Goal: Task Accomplishment & Management: Complete application form

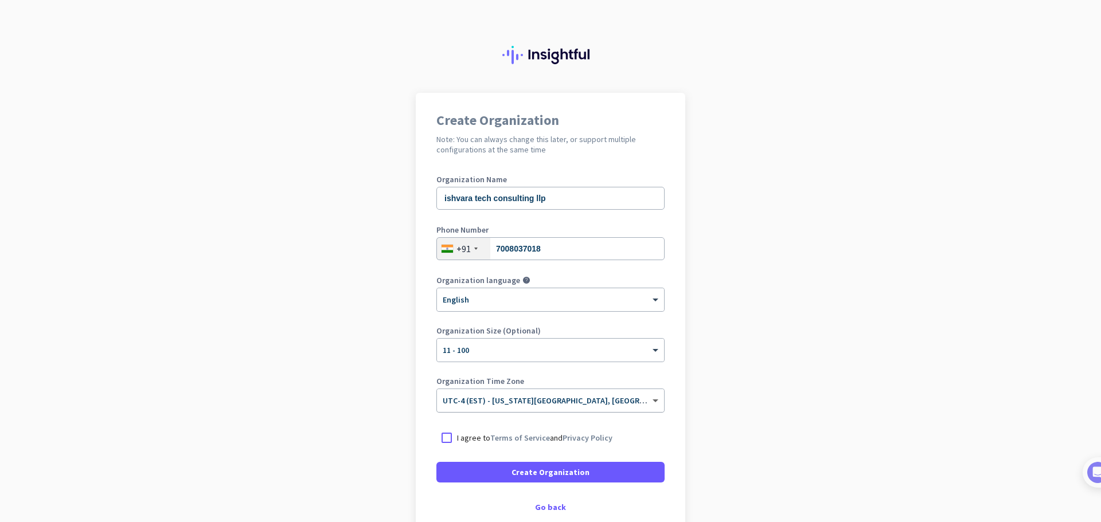
click at [650, 401] on span at bounding box center [657, 401] width 14 height 10
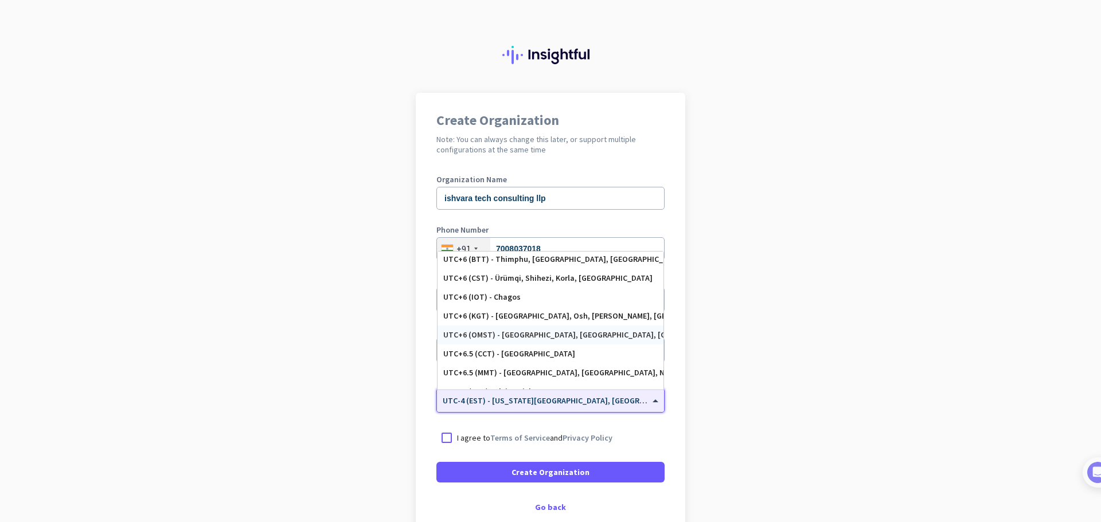
scroll to position [4600, 0]
type input "i"
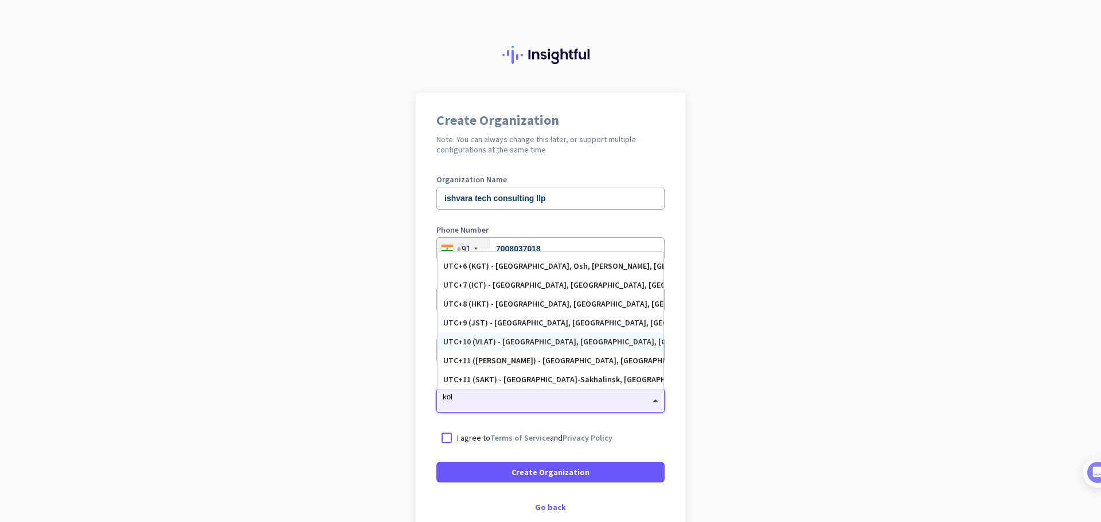
scroll to position [0, 0]
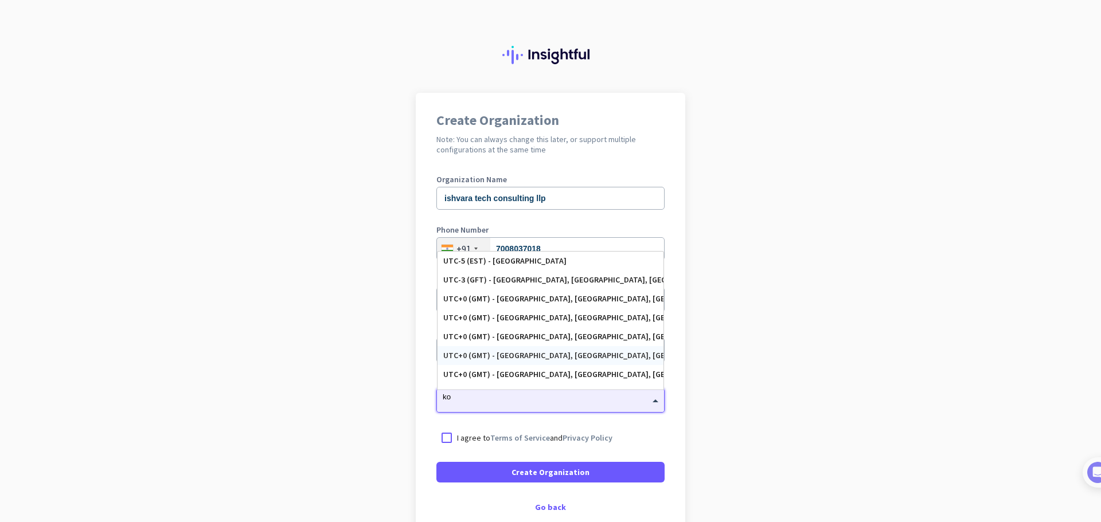
type input "k"
type input "m"
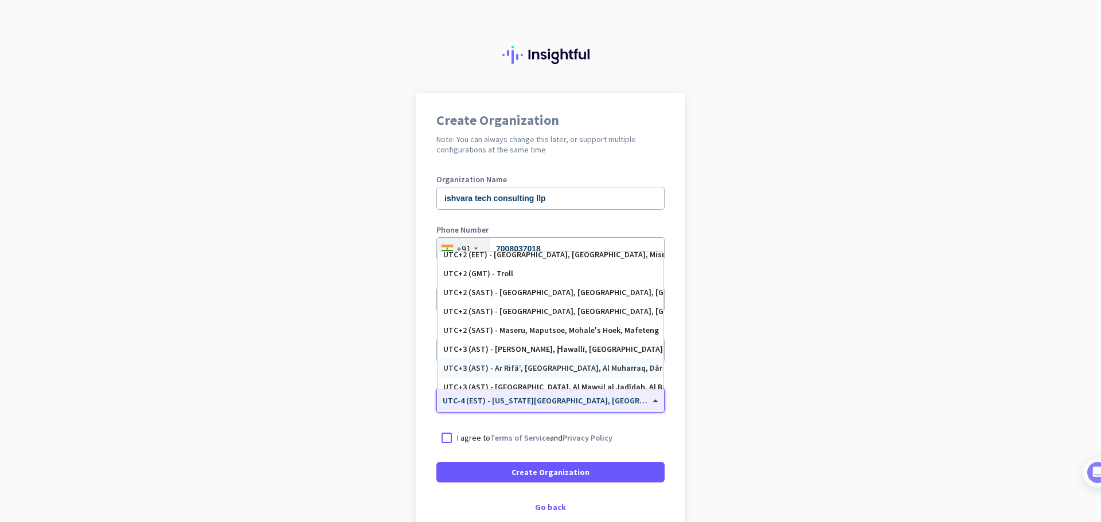
scroll to position [3395, 0]
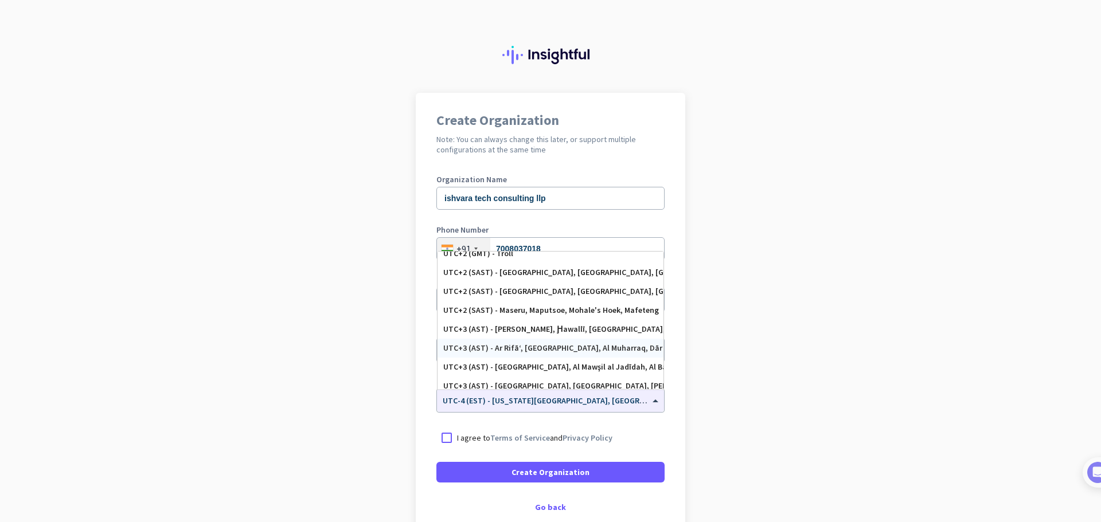
click at [345, 327] on app-onboarding-organization "Create Organization Note: You can always change this later, or support multiple…" at bounding box center [550, 341] width 1101 height 497
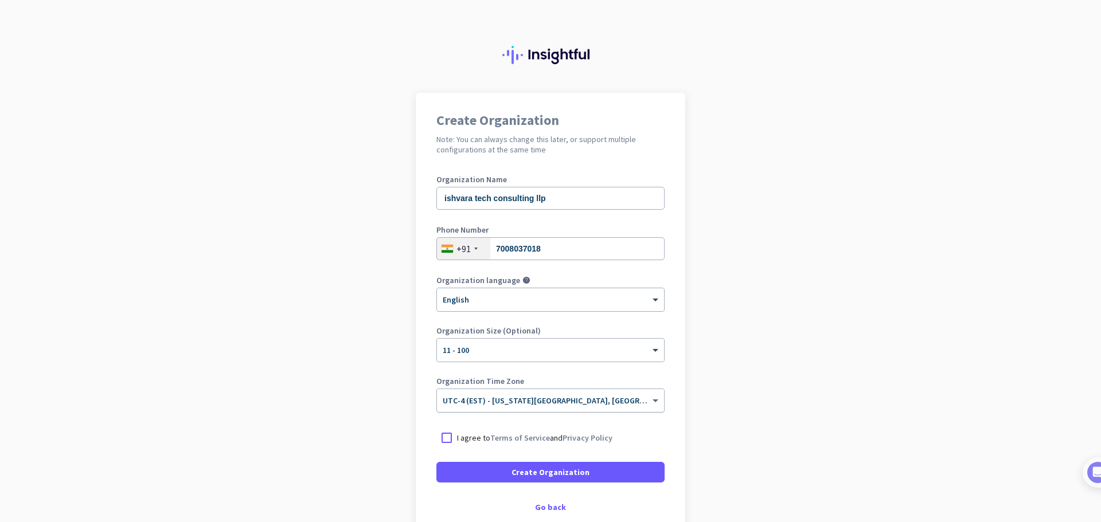
click at [654, 401] on span at bounding box center [657, 401] width 14 height 10
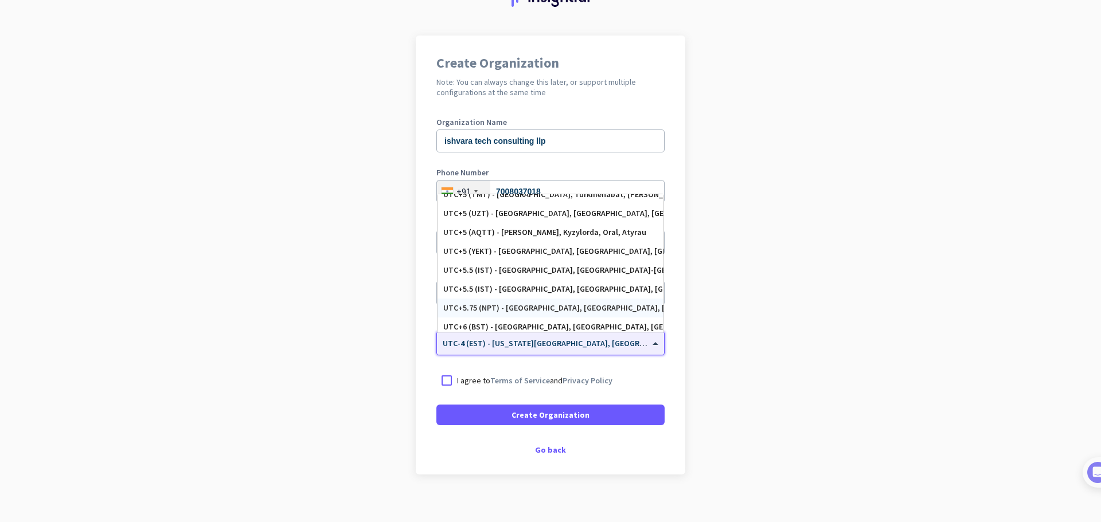
scroll to position [4530, 0]
click at [503, 275] on div "UTC+5.5 (IST) - [GEOGRAPHIC_DATA], [GEOGRAPHIC_DATA], [GEOGRAPHIC_DATA], [GEOGR…" at bounding box center [550, 272] width 214 height 10
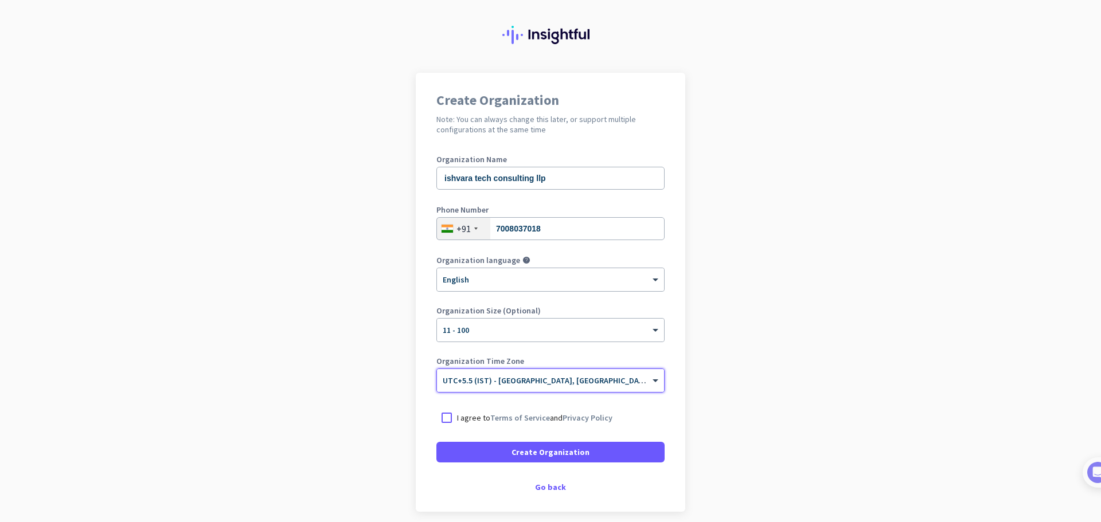
scroll to position [0, 0]
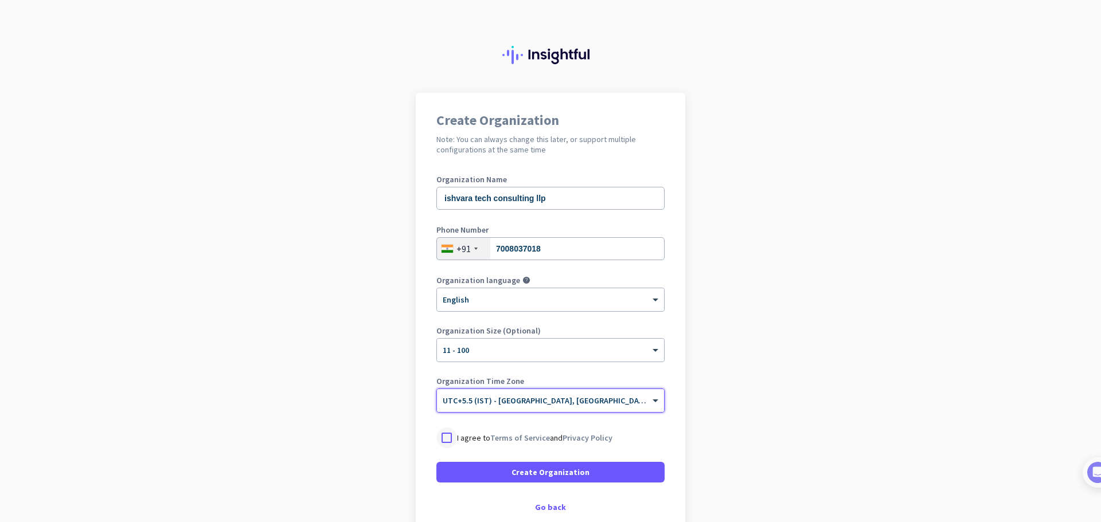
click at [444, 437] on div at bounding box center [446, 438] width 21 height 21
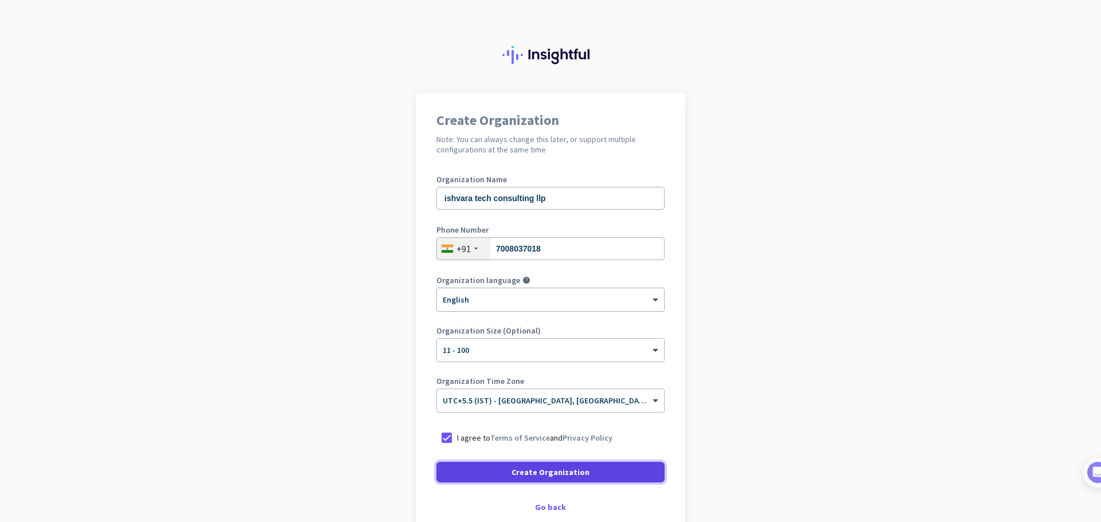
click at [551, 476] on span "Create Organization" at bounding box center [551, 472] width 78 height 11
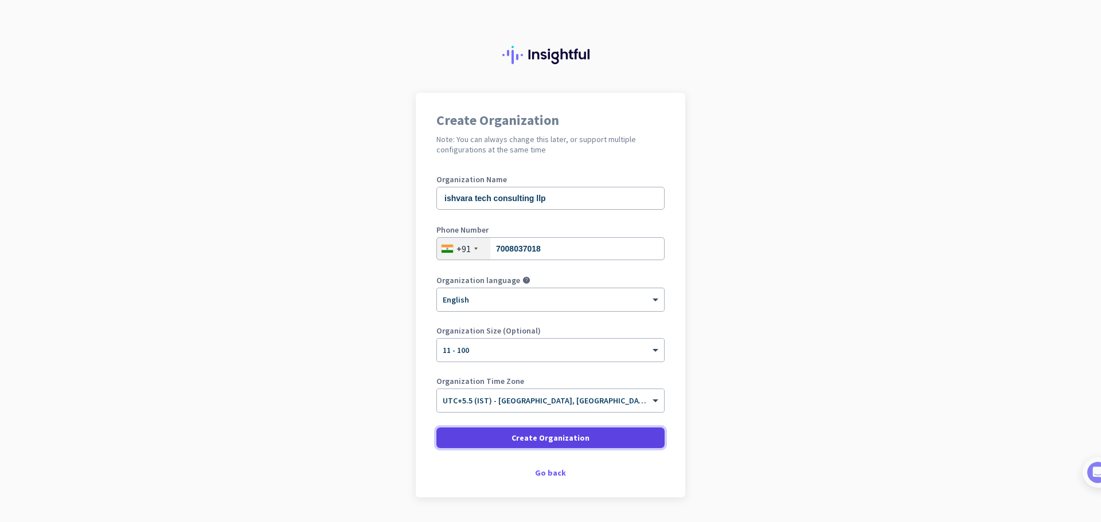
click at [574, 441] on span "Create Organization" at bounding box center [551, 437] width 78 height 11
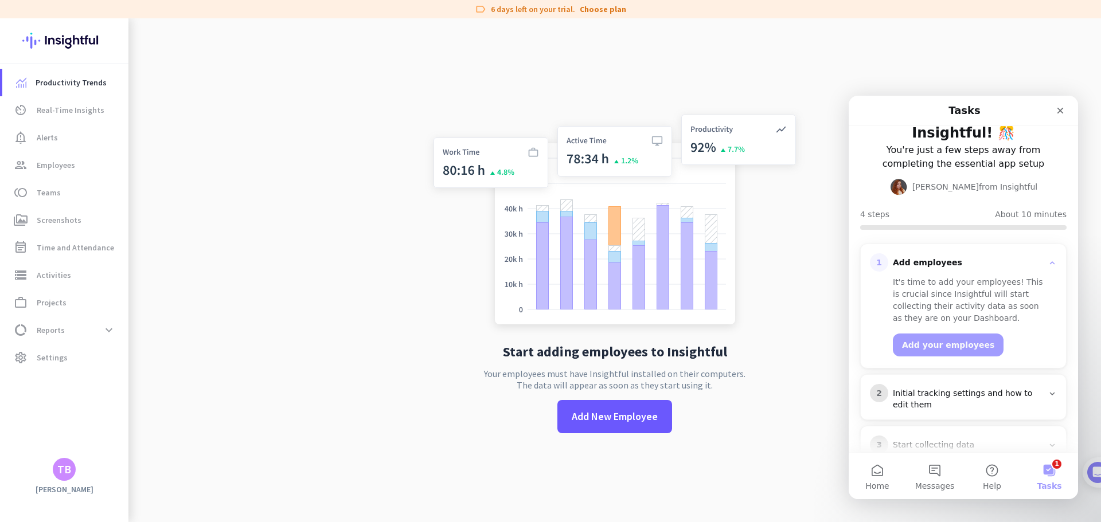
scroll to position [57, 0]
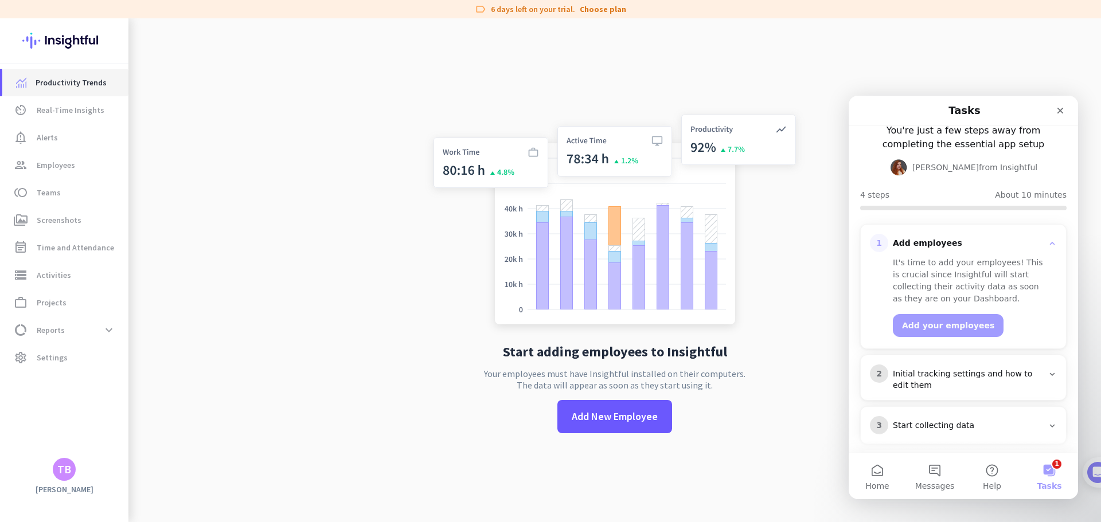
click at [80, 87] on span "Productivity Trends" at bounding box center [71, 83] width 71 height 14
click at [79, 114] on span "Real-Time Insights" at bounding box center [71, 110] width 68 height 14
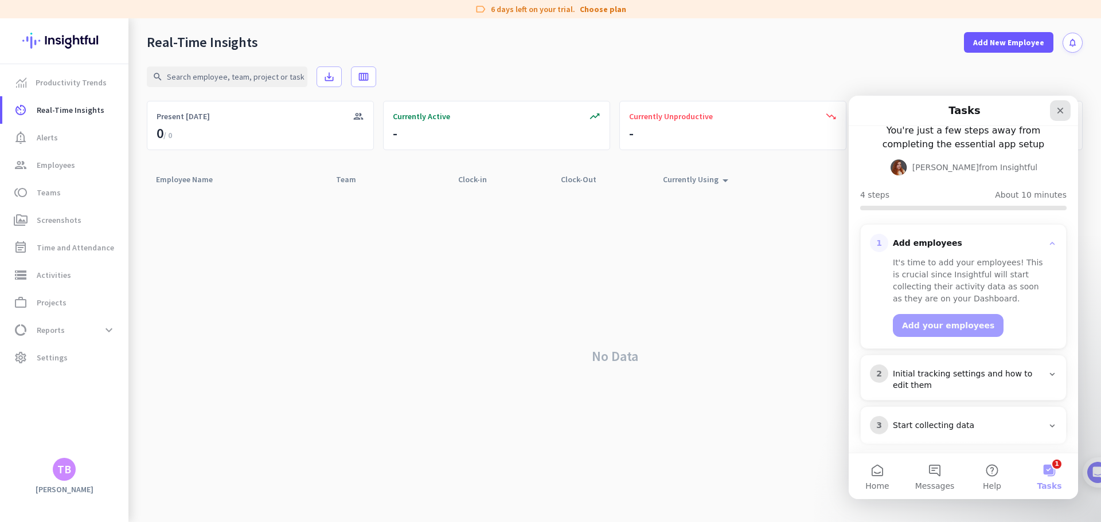
click at [1054, 117] on div "Close" at bounding box center [1060, 110] width 21 height 21
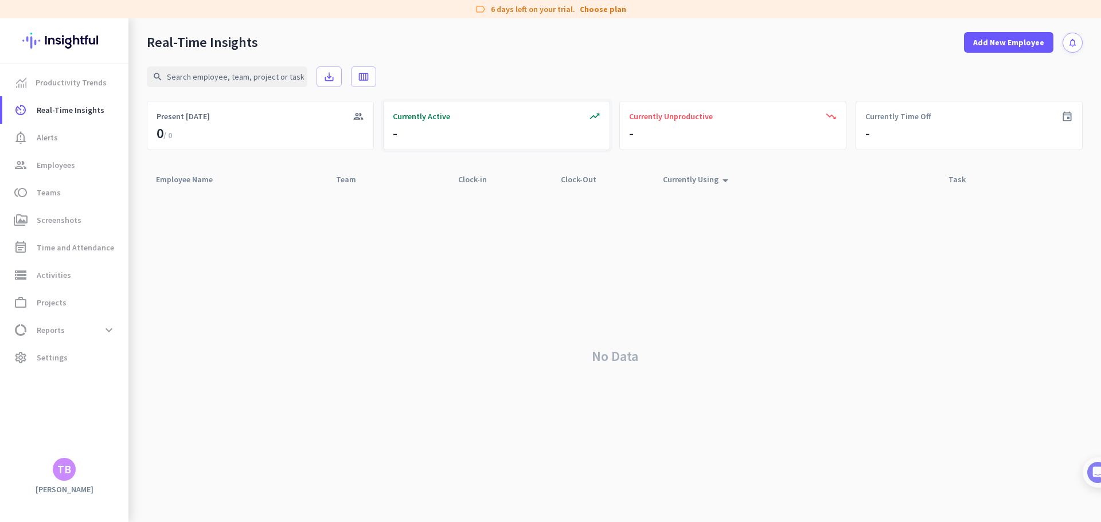
click at [431, 120] on span "Currently Active" at bounding box center [421, 116] width 57 height 11
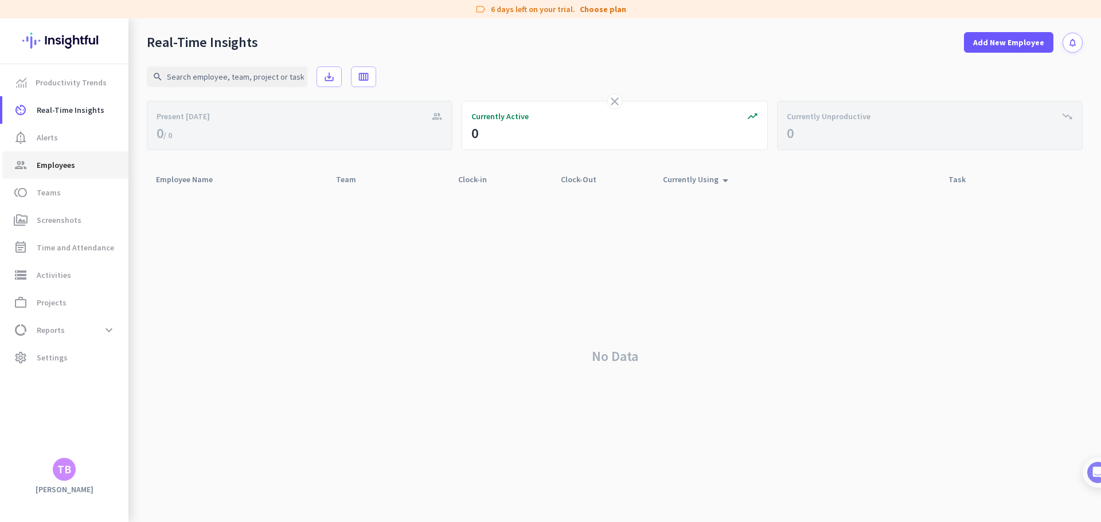
click at [65, 165] on span "Employees" at bounding box center [56, 165] width 38 height 14
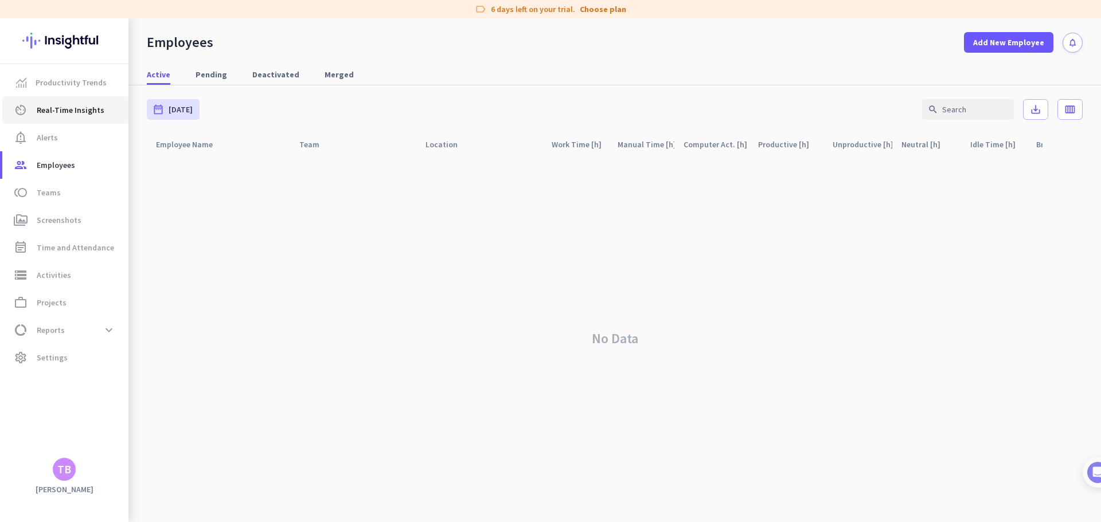
click at [69, 115] on span "Real-Time Insights" at bounding box center [71, 110] width 68 height 14
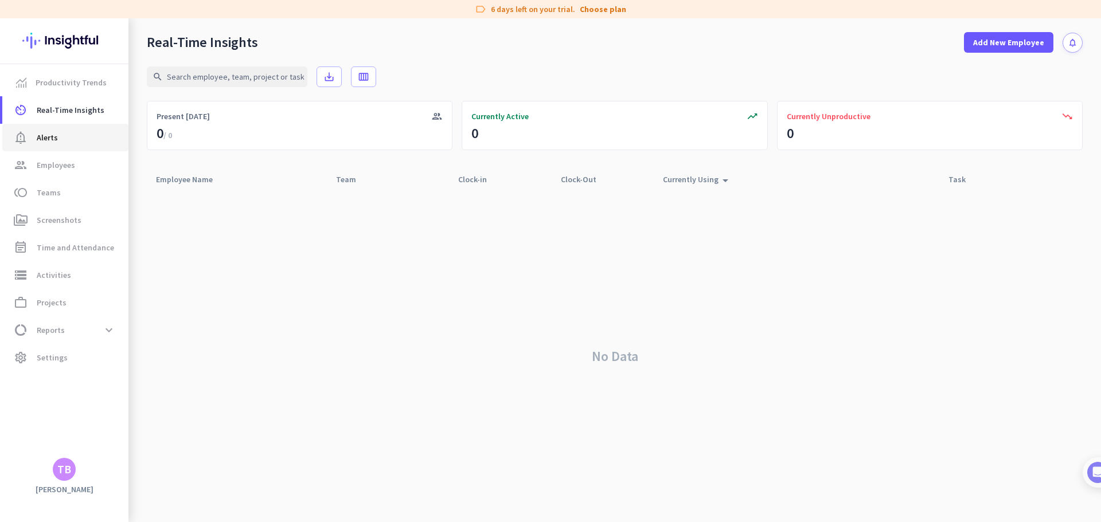
click at [63, 134] on span "notification_important Alerts" at bounding box center [65, 138] width 108 height 14
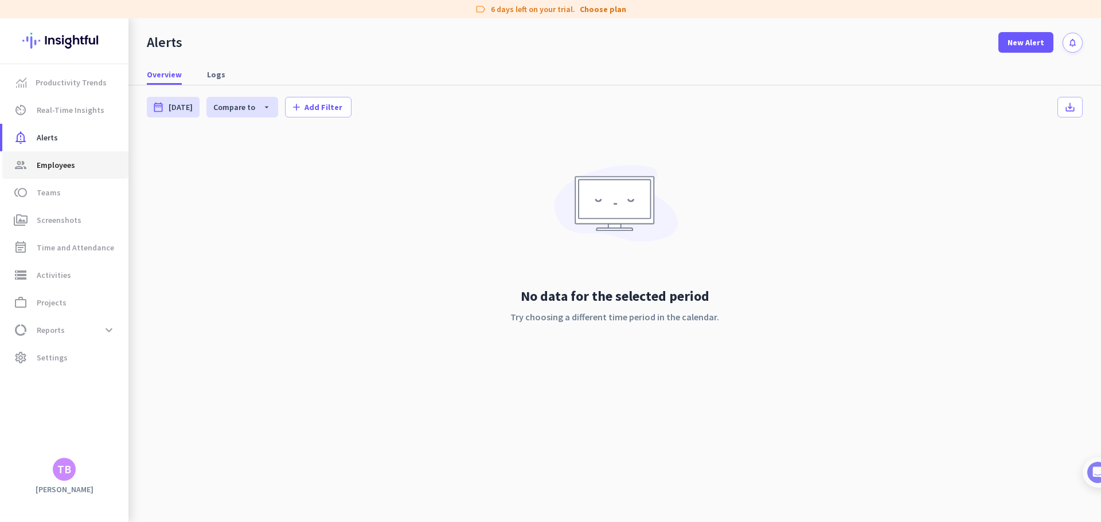
click at [53, 167] on span "Employees" at bounding box center [56, 165] width 38 height 14
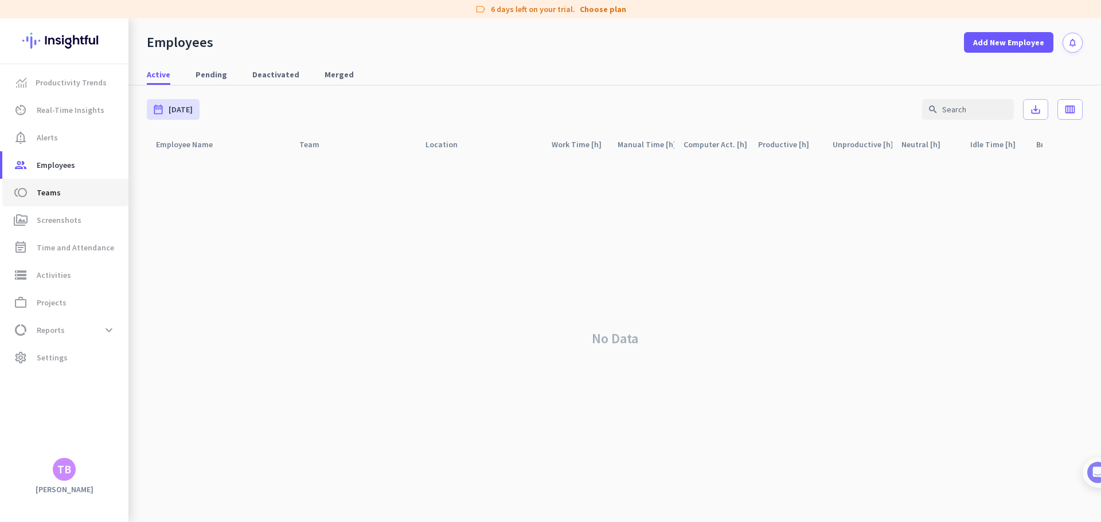
click at [52, 192] on span "Teams" at bounding box center [49, 193] width 24 height 14
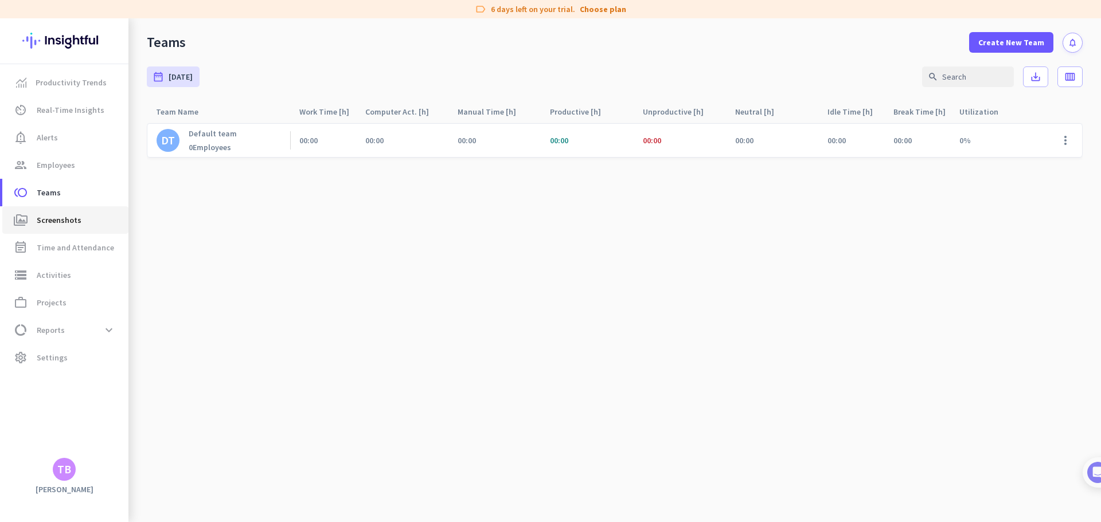
click at [55, 220] on span "Screenshots" at bounding box center [59, 220] width 45 height 14
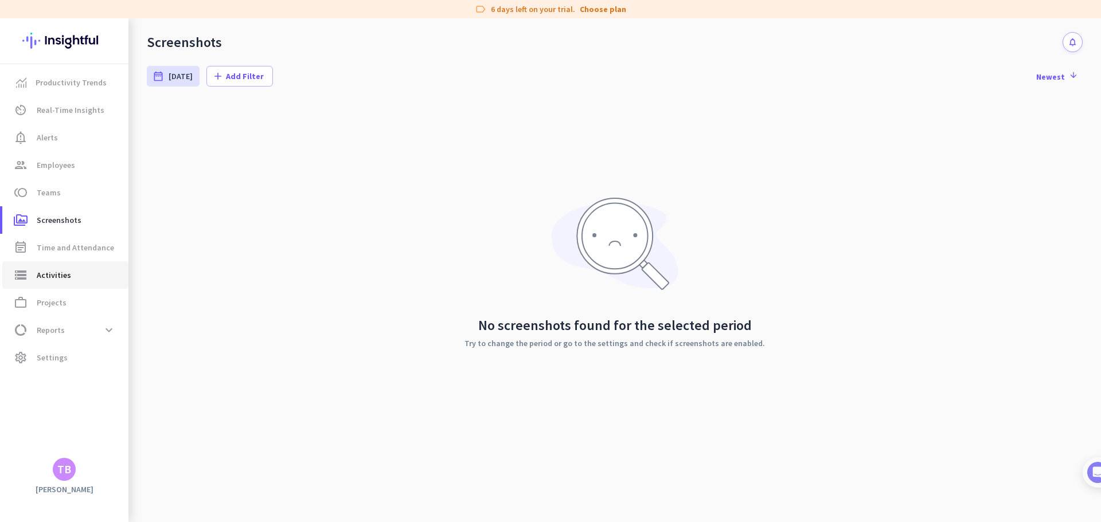
click at [67, 279] on span "Activities" at bounding box center [54, 275] width 34 height 14
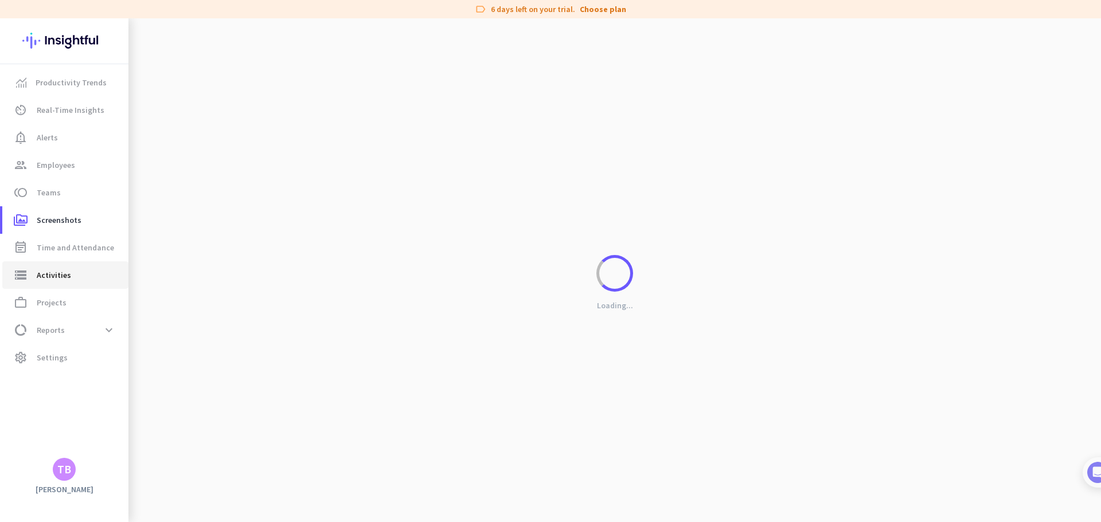
type input "[DATE]"
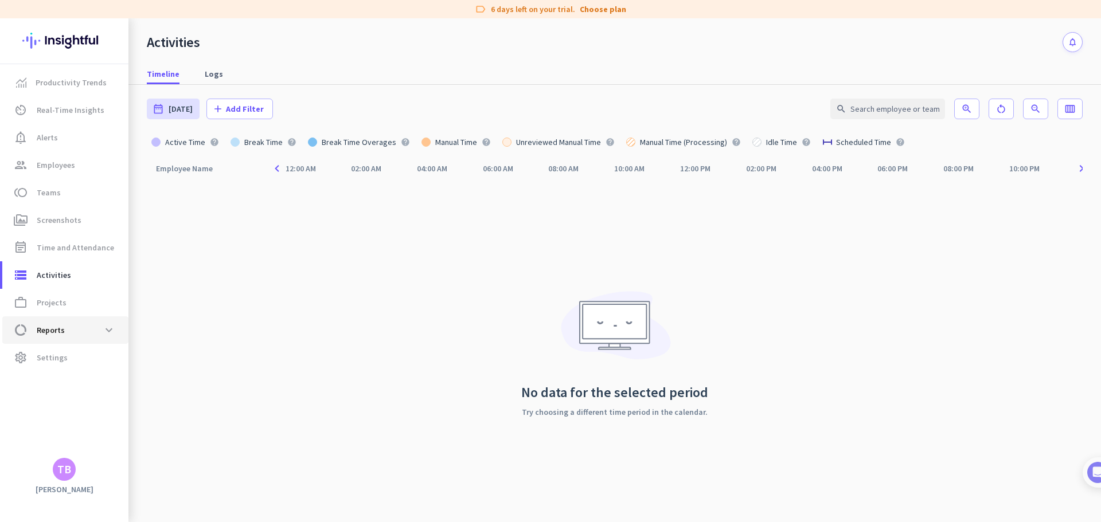
click at [63, 330] on span "Reports" at bounding box center [51, 330] width 28 height 14
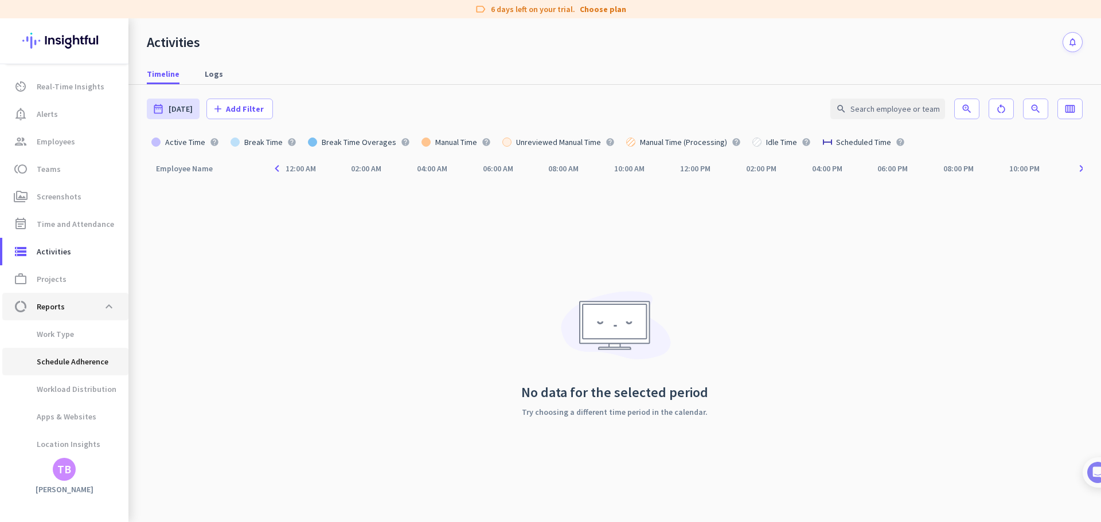
scroll to position [56, 0]
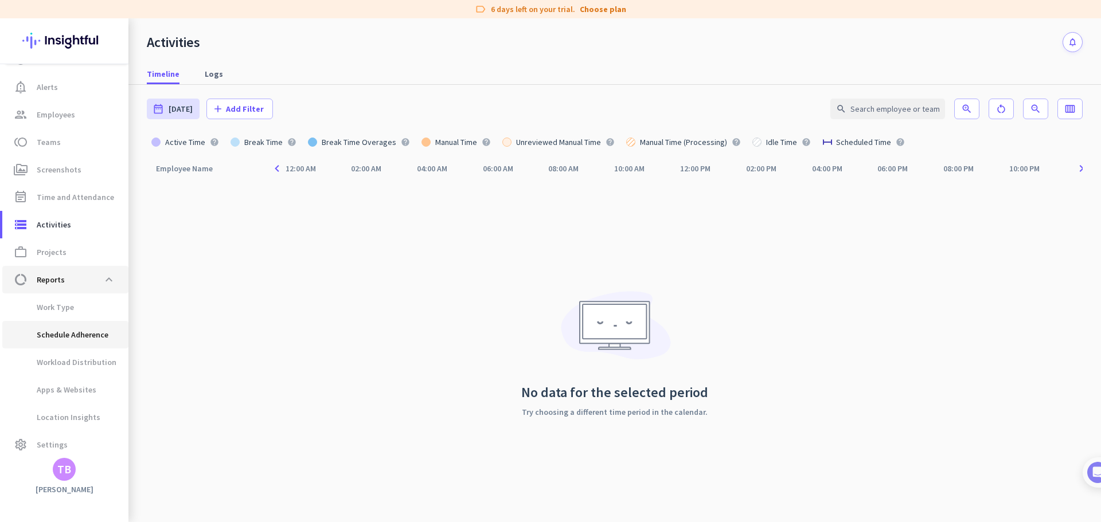
type input "[DATE] - [DATE]"
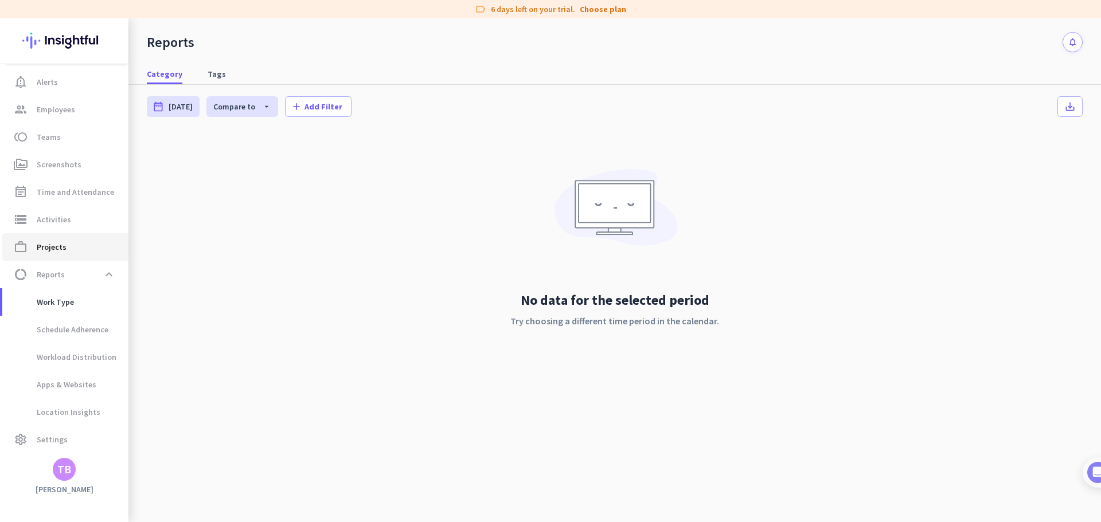
click at [89, 252] on span "work_outline Projects" at bounding box center [65, 247] width 108 height 14
click at [58, 248] on span "Projects" at bounding box center [52, 247] width 30 height 14
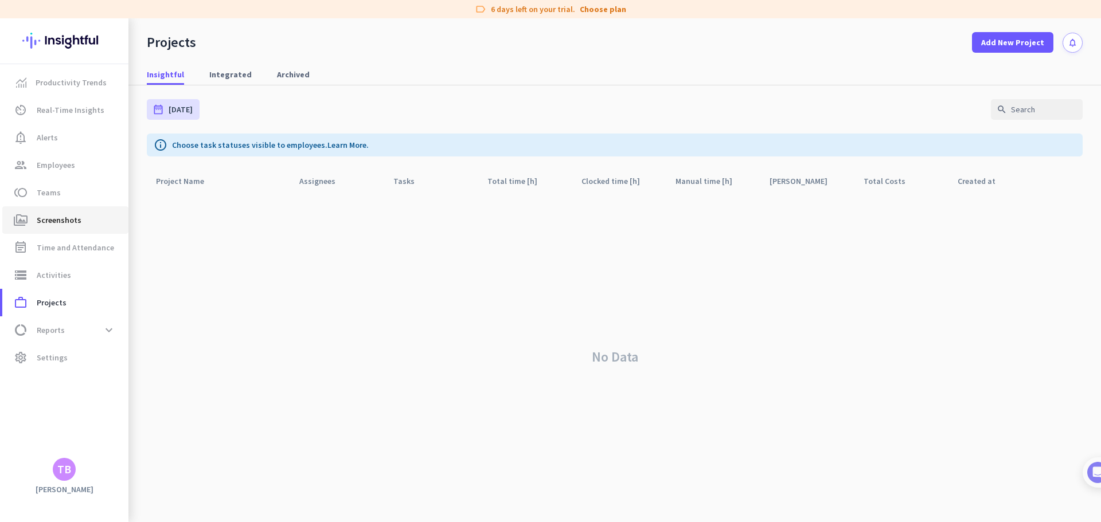
click at [71, 225] on span "Screenshots" at bounding box center [59, 220] width 45 height 14
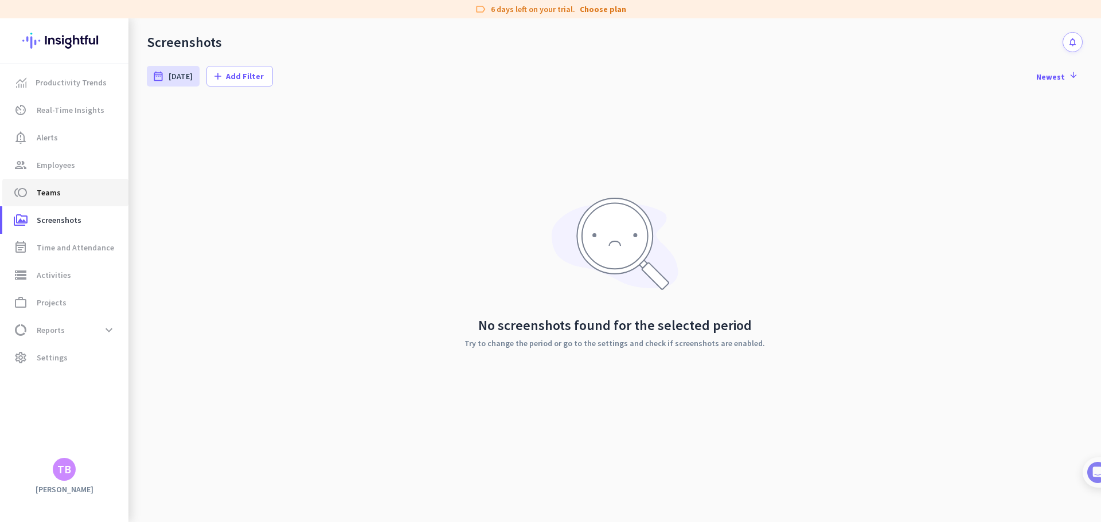
click at [61, 198] on span "toll Teams" at bounding box center [65, 193] width 108 height 14
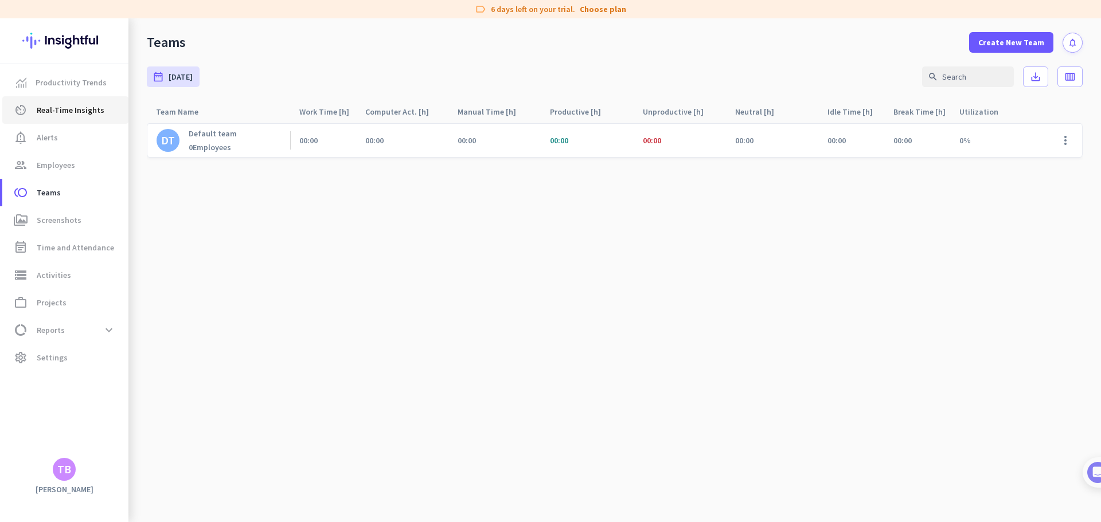
click at [76, 110] on span "Real-Time Insights" at bounding box center [71, 110] width 68 height 14
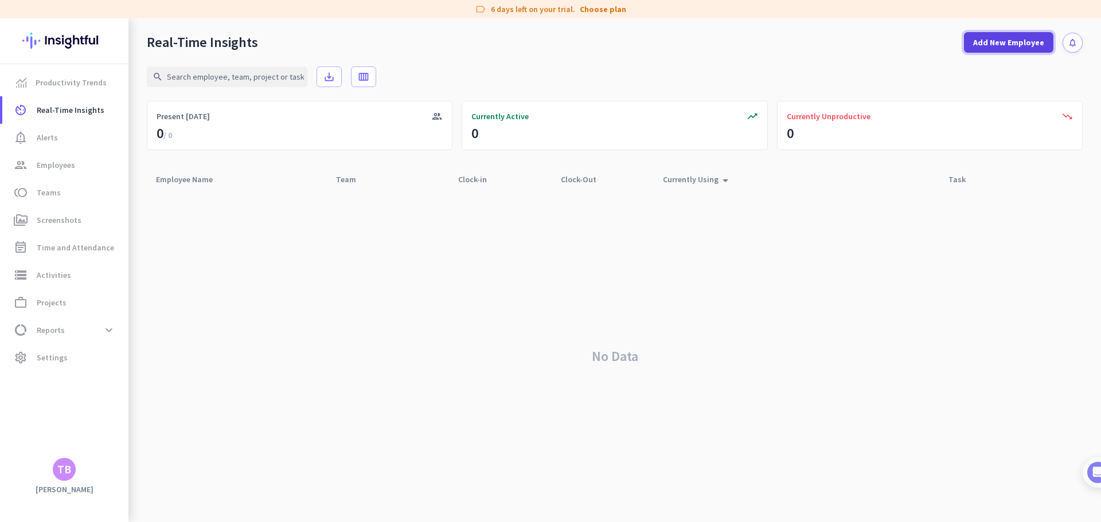
click at [1001, 45] on span "Add New Employee" at bounding box center [1008, 42] width 71 height 11
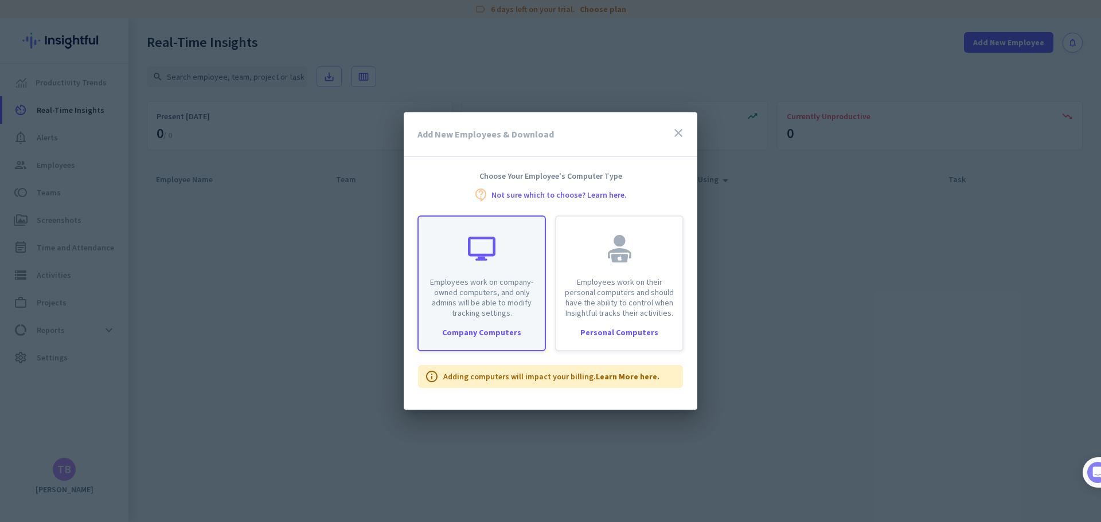
click at [496, 329] on div "Company Computers" at bounding box center [482, 333] width 126 height 8
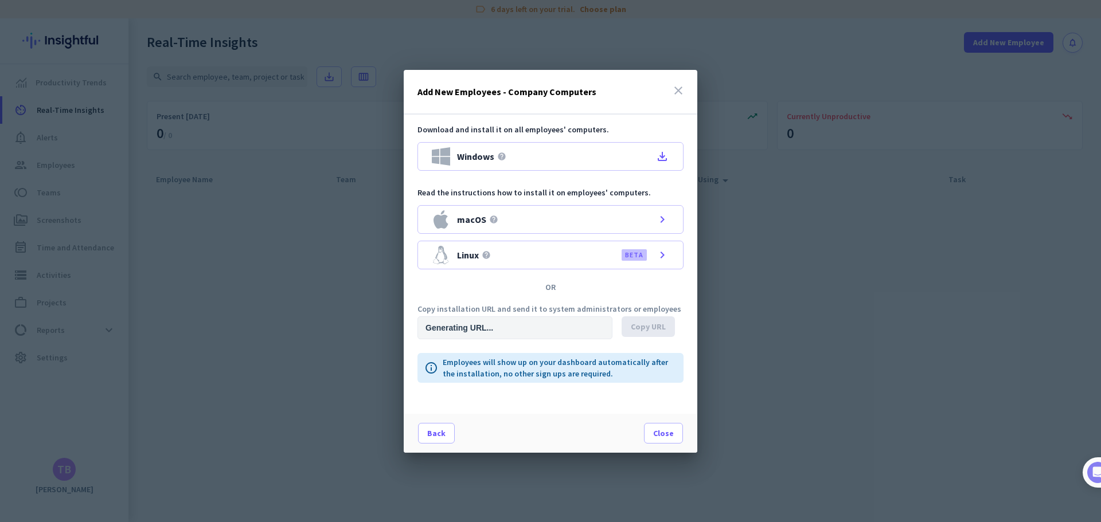
type input "[URL][DOMAIN_NAME]"
click at [662, 157] on icon "file_download" at bounding box center [662, 157] width 14 height 14
click at [663, 430] on span "Close" at bounding box center [663, 433] width 21 height 11
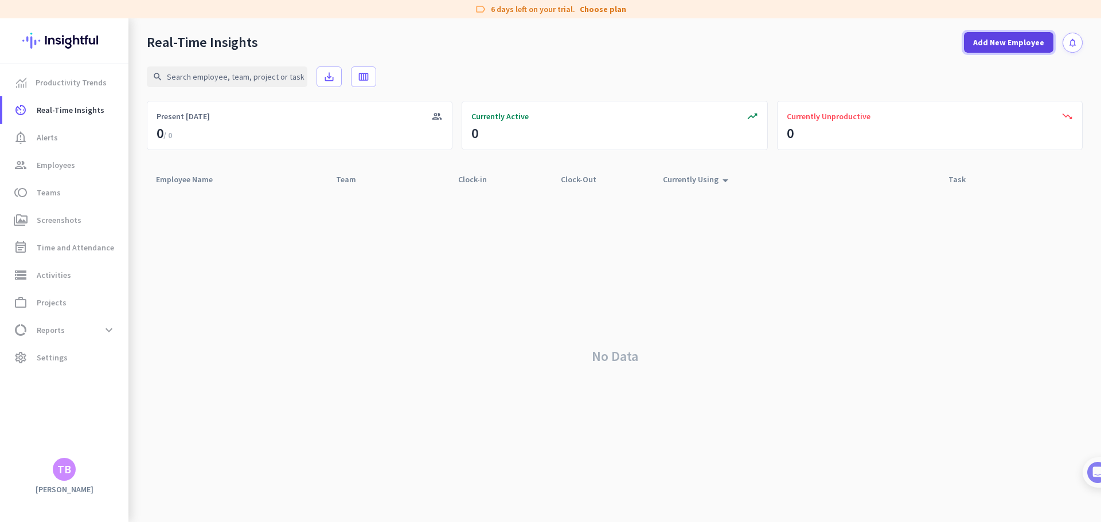
click at [1012, 41] on span "Add New Employee" at bounding box center [1008, 42] width 71 height 11
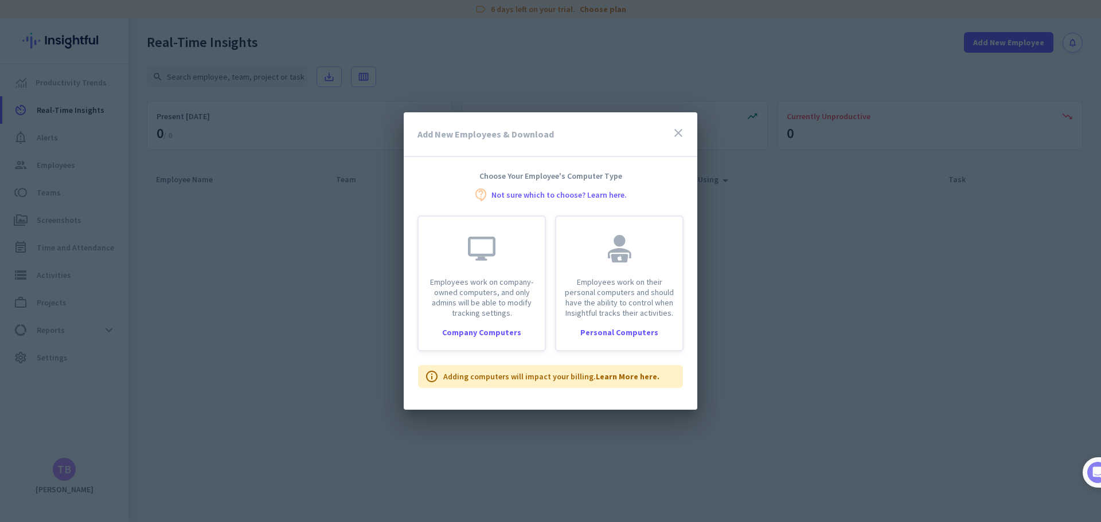
click at [679, 134] on icon "close" at bounding box center [679, 133] width 14 height 14
